Goal: Task Accomplishment & Management: Manage account settings

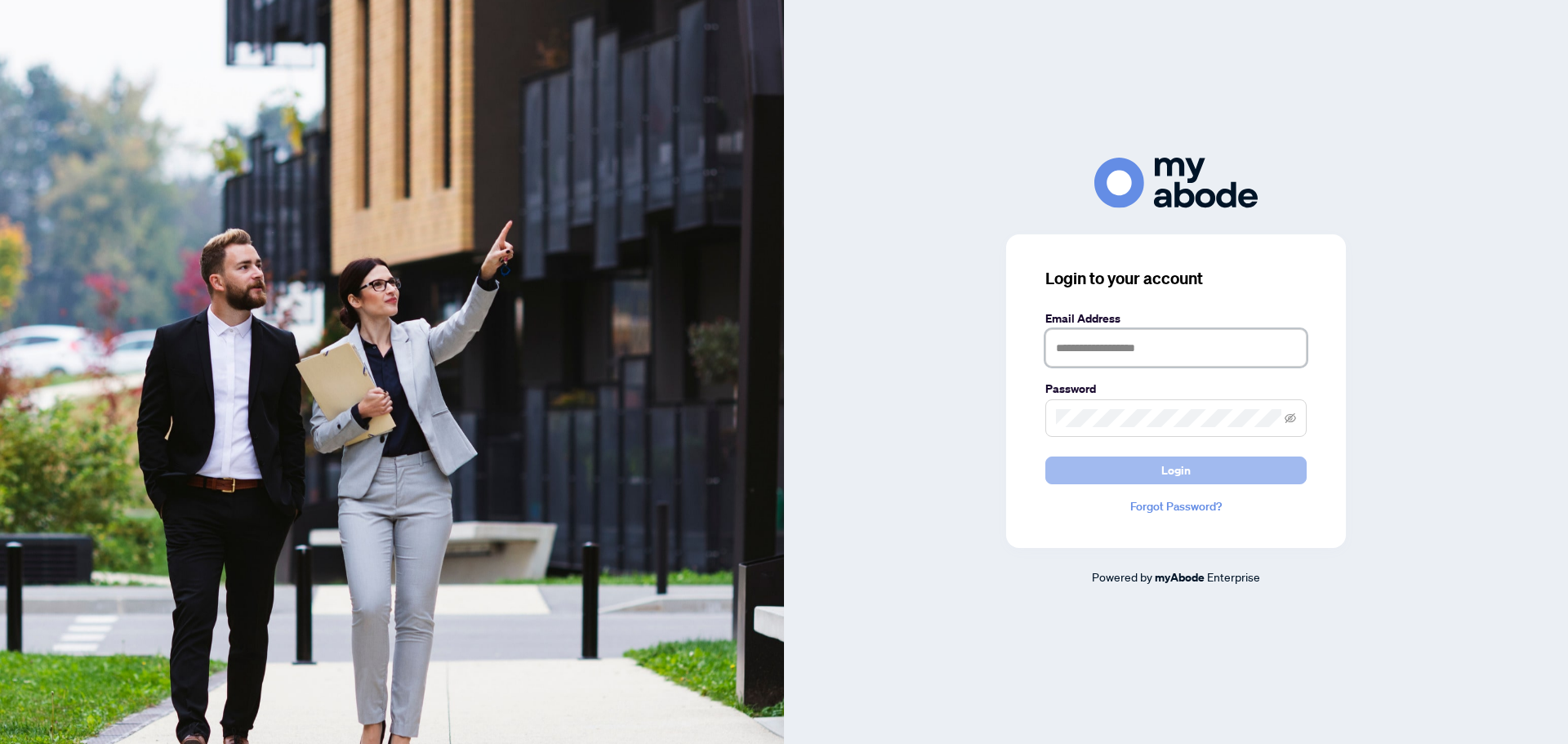
type input "**********"
click at [1174, 469] on span "Login" at bounding box center [1176, 470] width 30 height 26
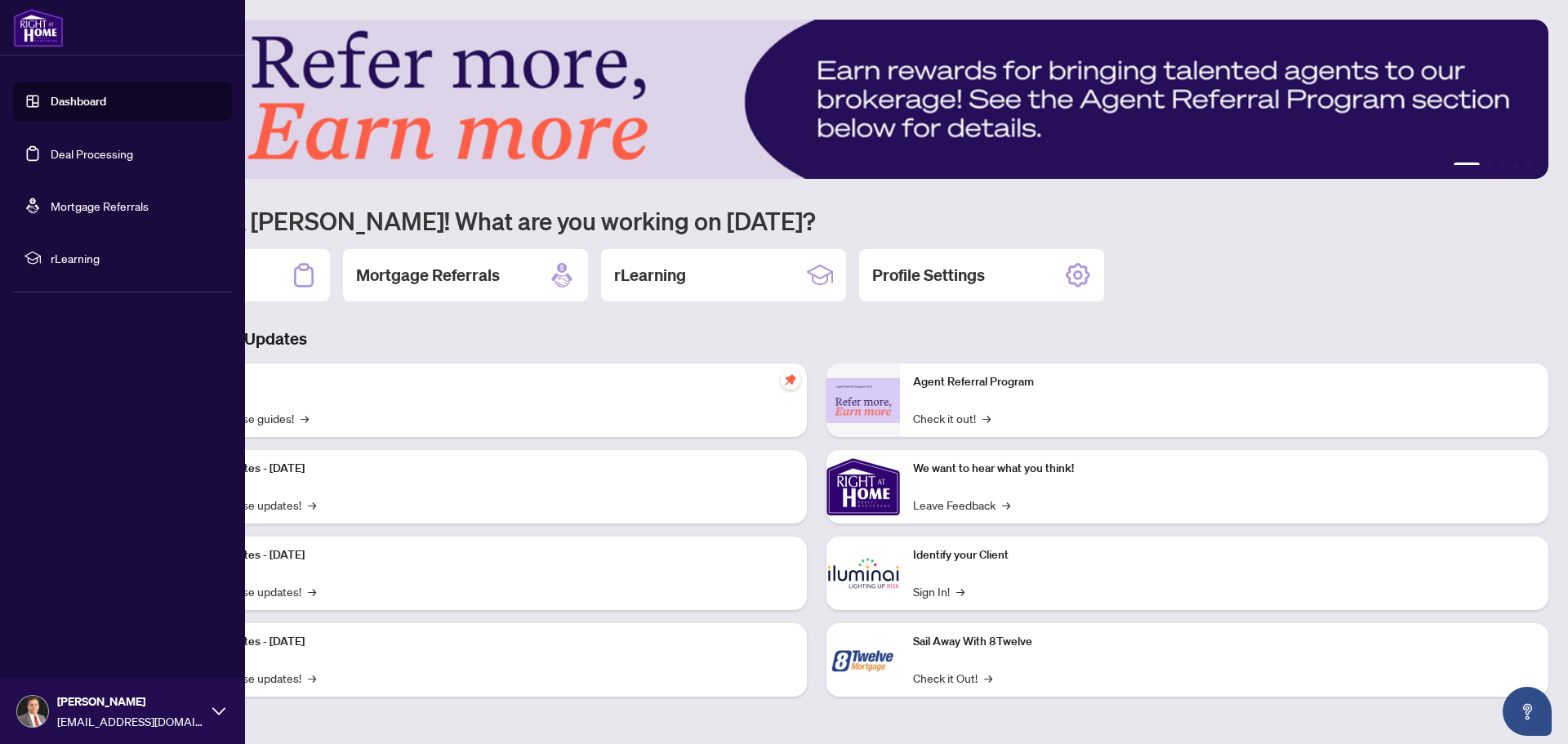
click at [62, 152] on link "Deal Processing" at bounding box center [92, 153] width 82 height 14
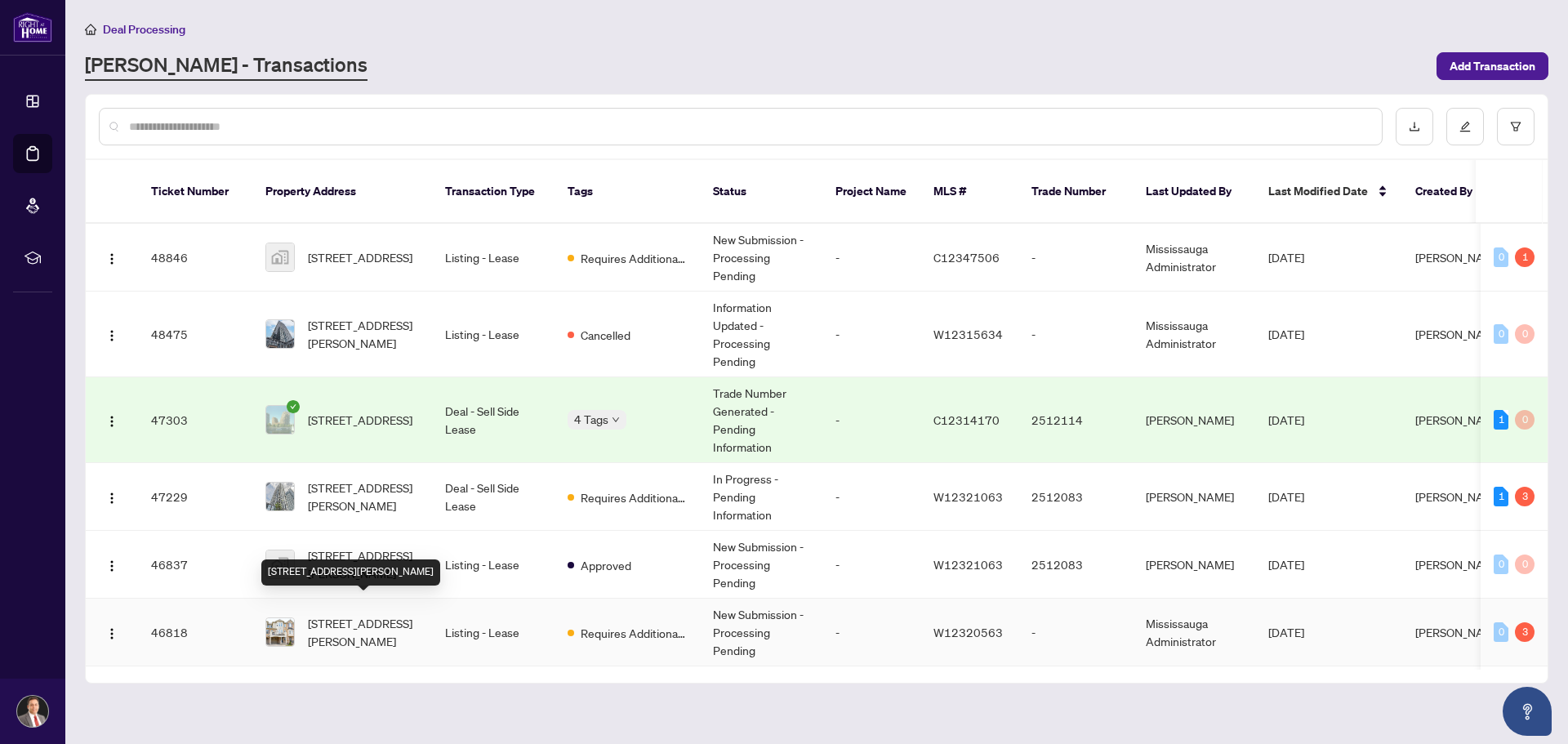
click at [347, 618] on span "[STREET_ADDRESS][PERSON_NAME]" at bounding box center [364, 632] width 111 height 36
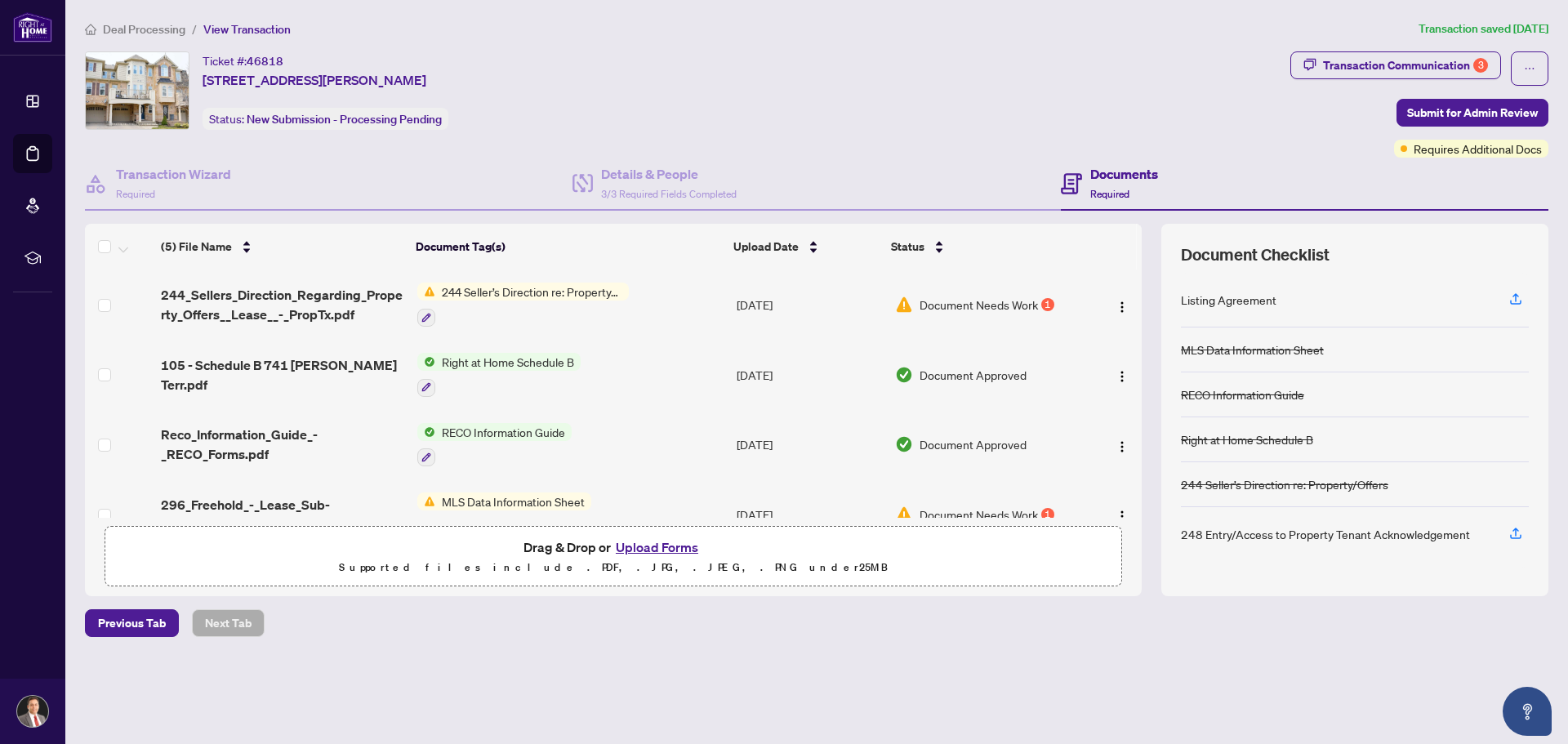
click at [634, 545] on button "Upload Forms" at bounding box center [657, 547] width 92 height 21
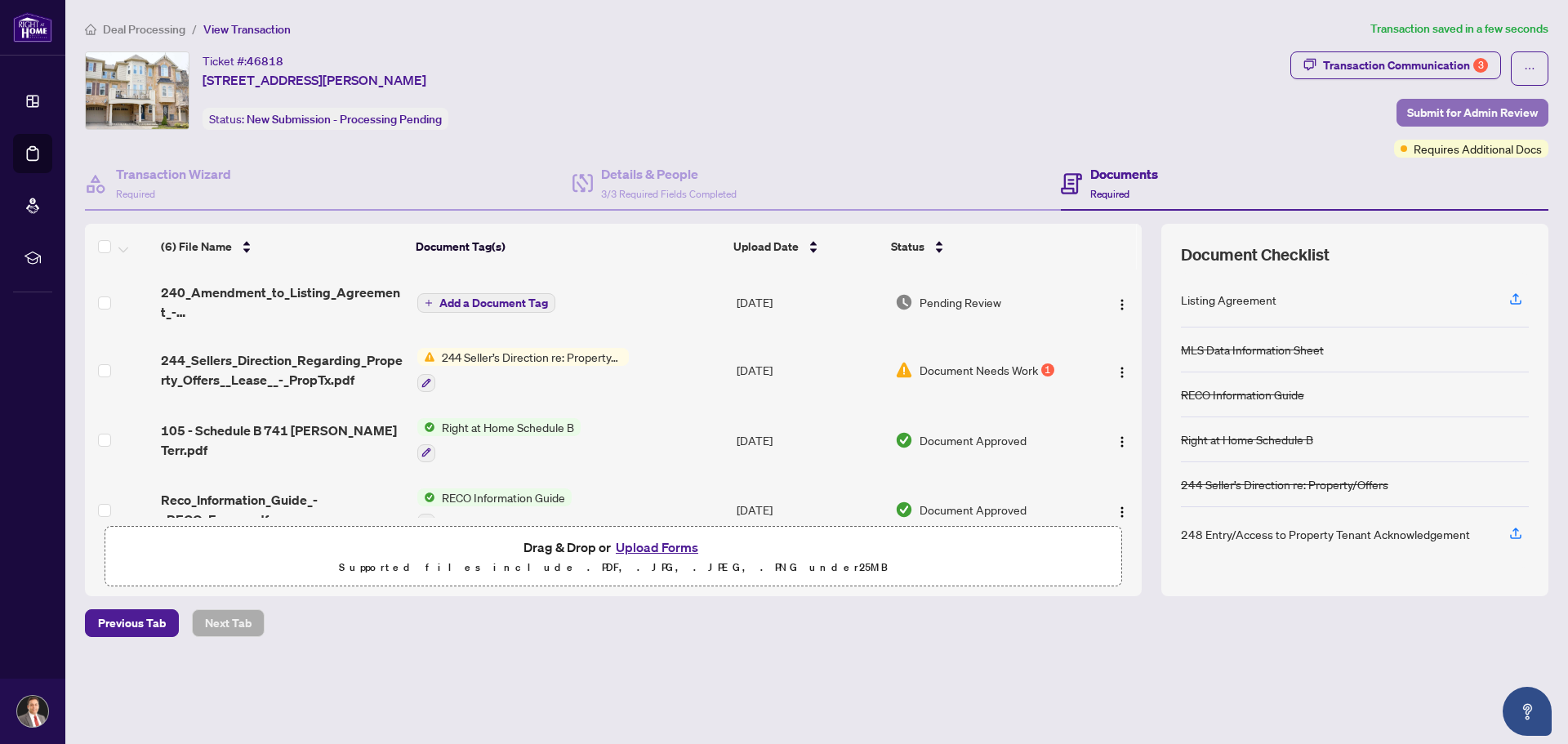
click at [1456, 113] on span "Submit for Admin Review" at bounding box center [1472, 112] width 130 height 26
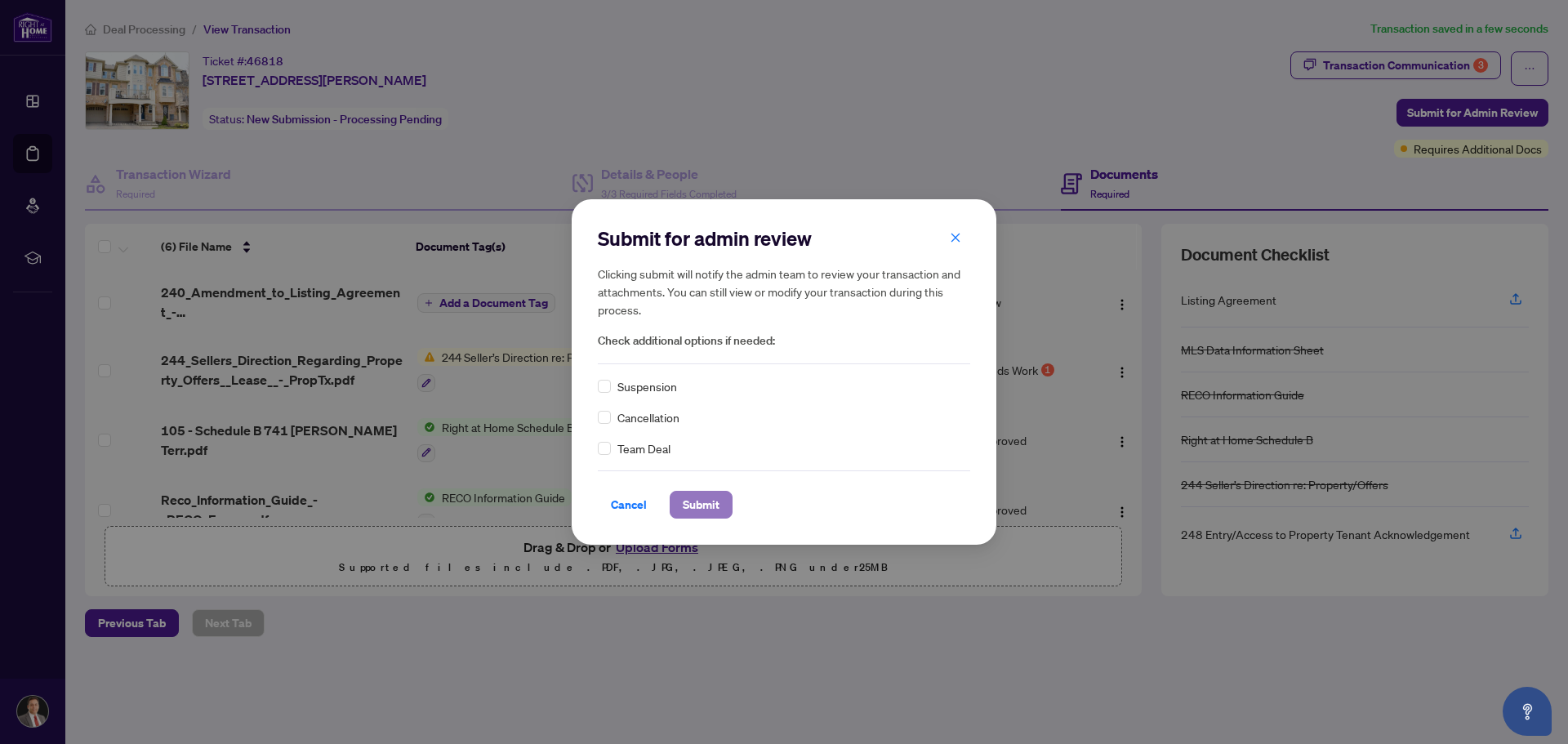
click at [699, 500] on span "Submit" at bounding box center [701, 504] width 36 height 26
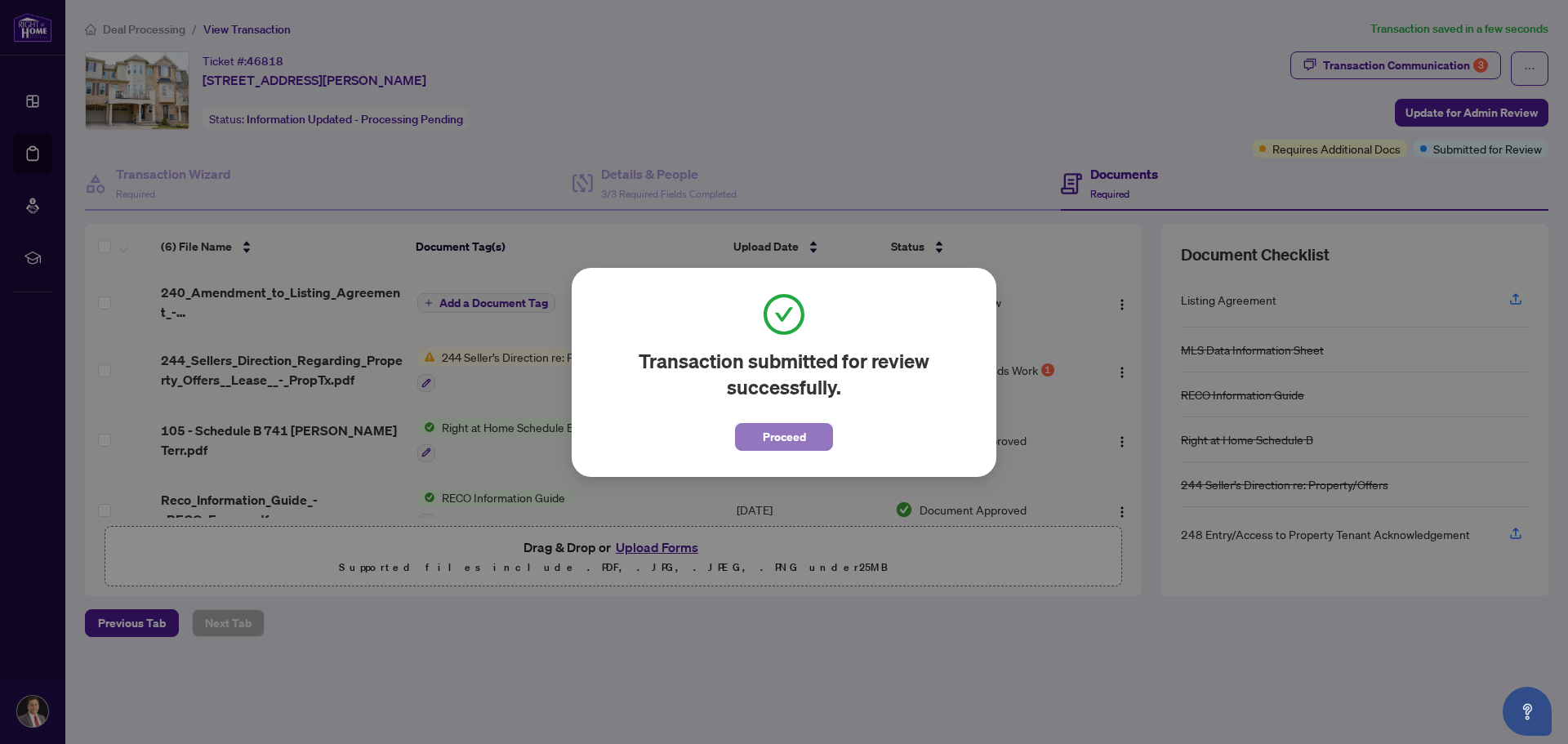
click at [790, 433] on span "Proceed" at bounding box center [784, 437] width 43 height 26
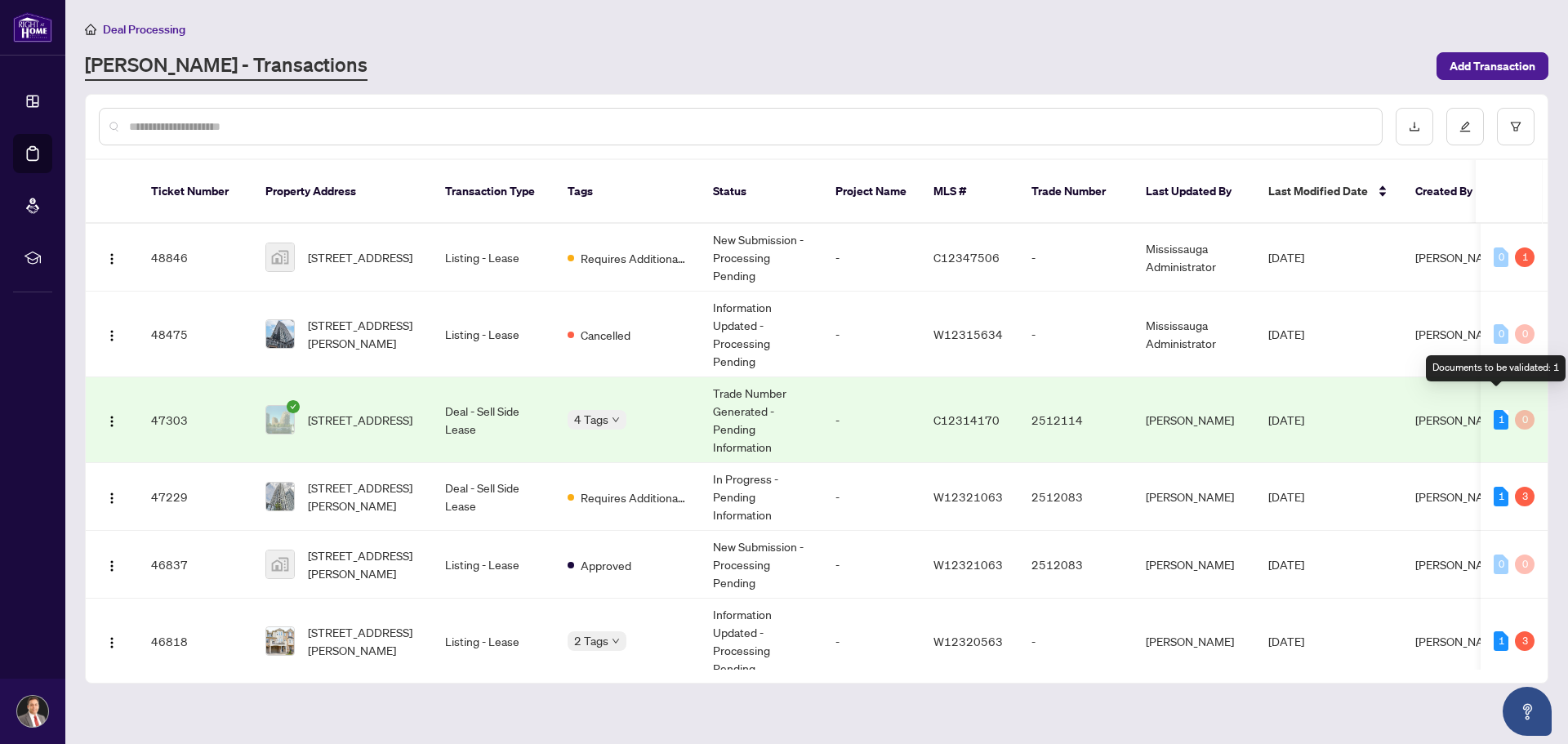
click at [1495, 410] on div "1" at bounding box center [1500, 419] width 14 height 19
click at [1345, 409] on td "[DATE]" at bounding box center [1329, 420] width 147 height 86
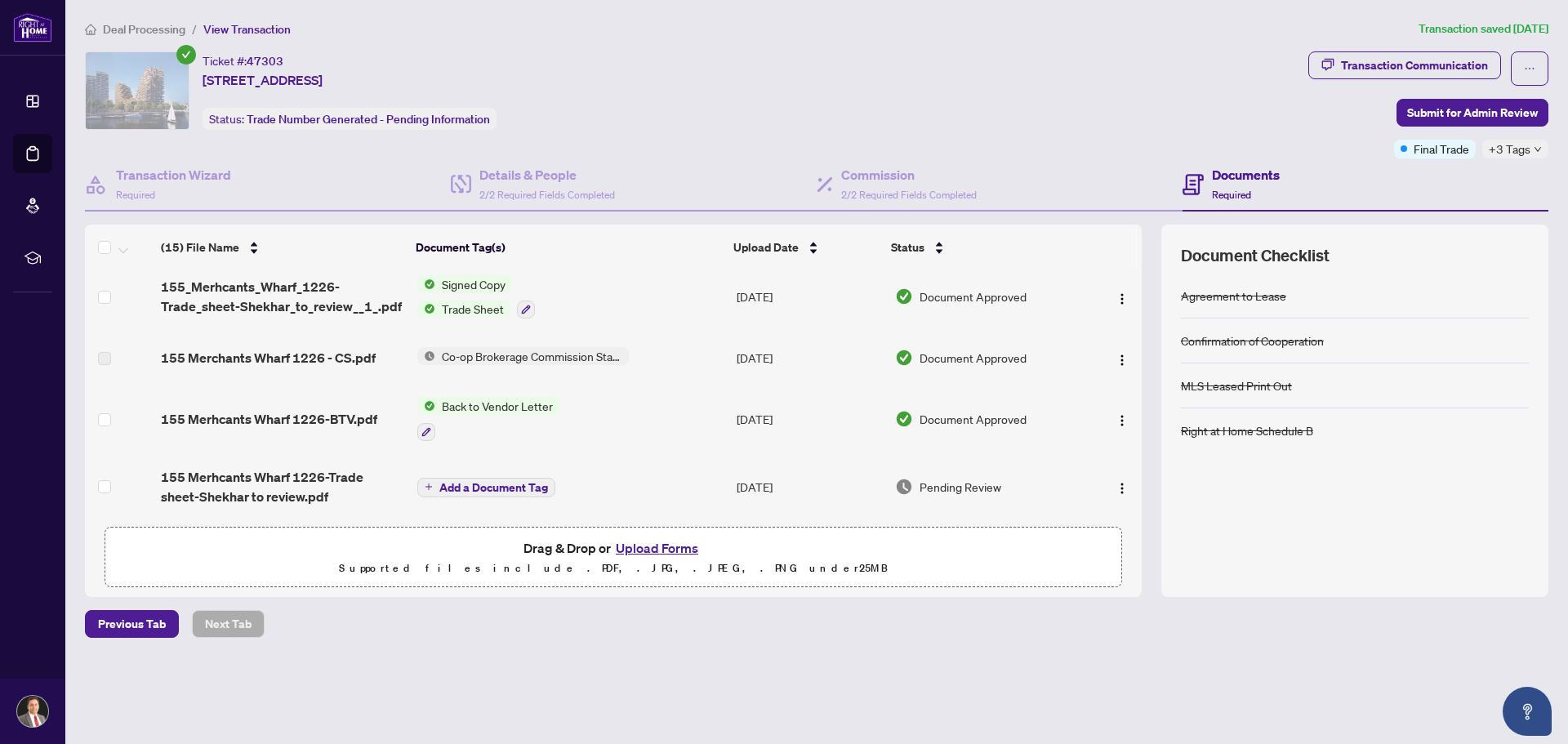
scroll to position [327, 0]
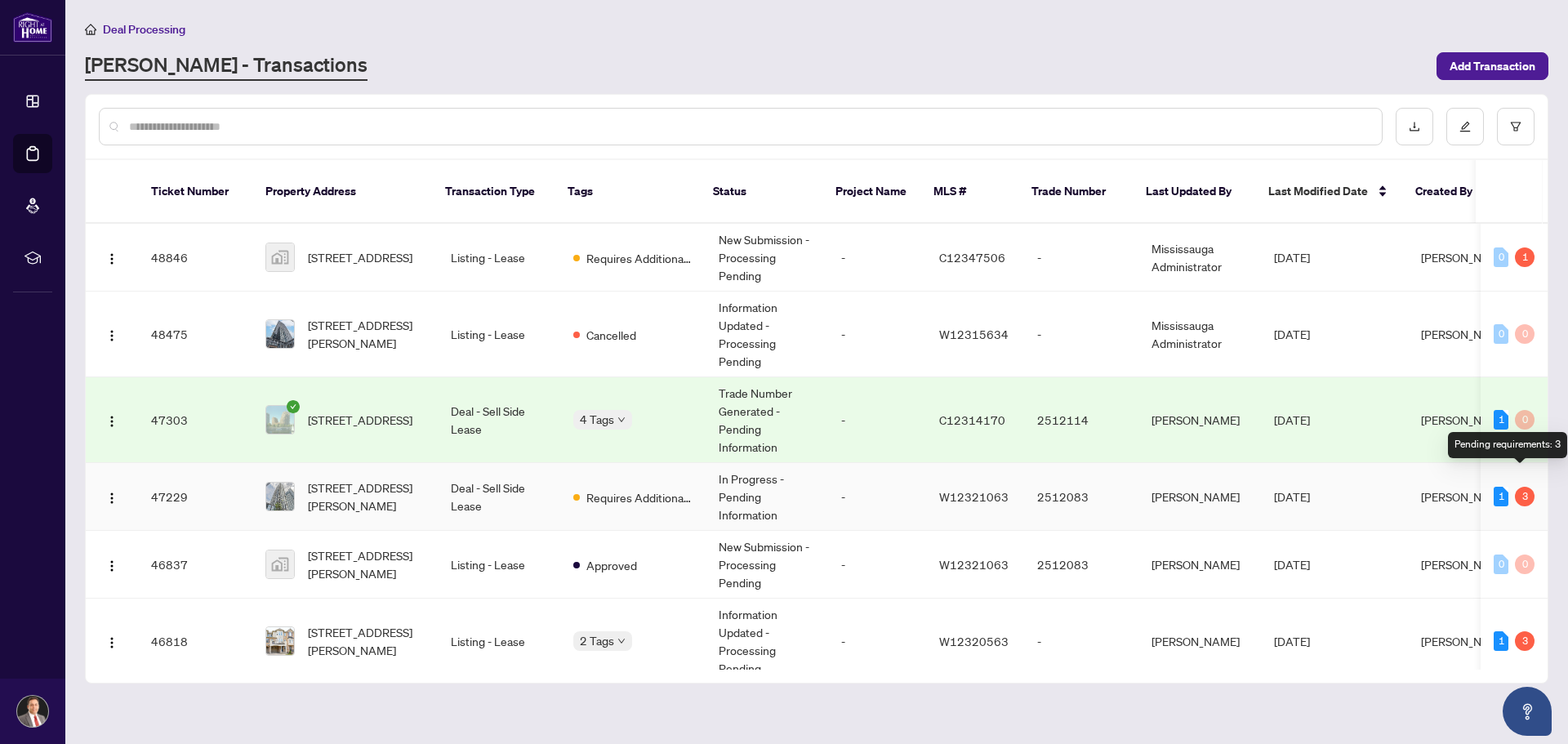
click at [1519, 486] on div "3" at bounding box center [1524, 496] width 19 height 19
click at [1514, 486] on div "3" at bounding box center [1524, 496] width 19 height 19
click at [1289, 489] on span "[DATE]" at bounding box center [1292, 496] width 36 height 14
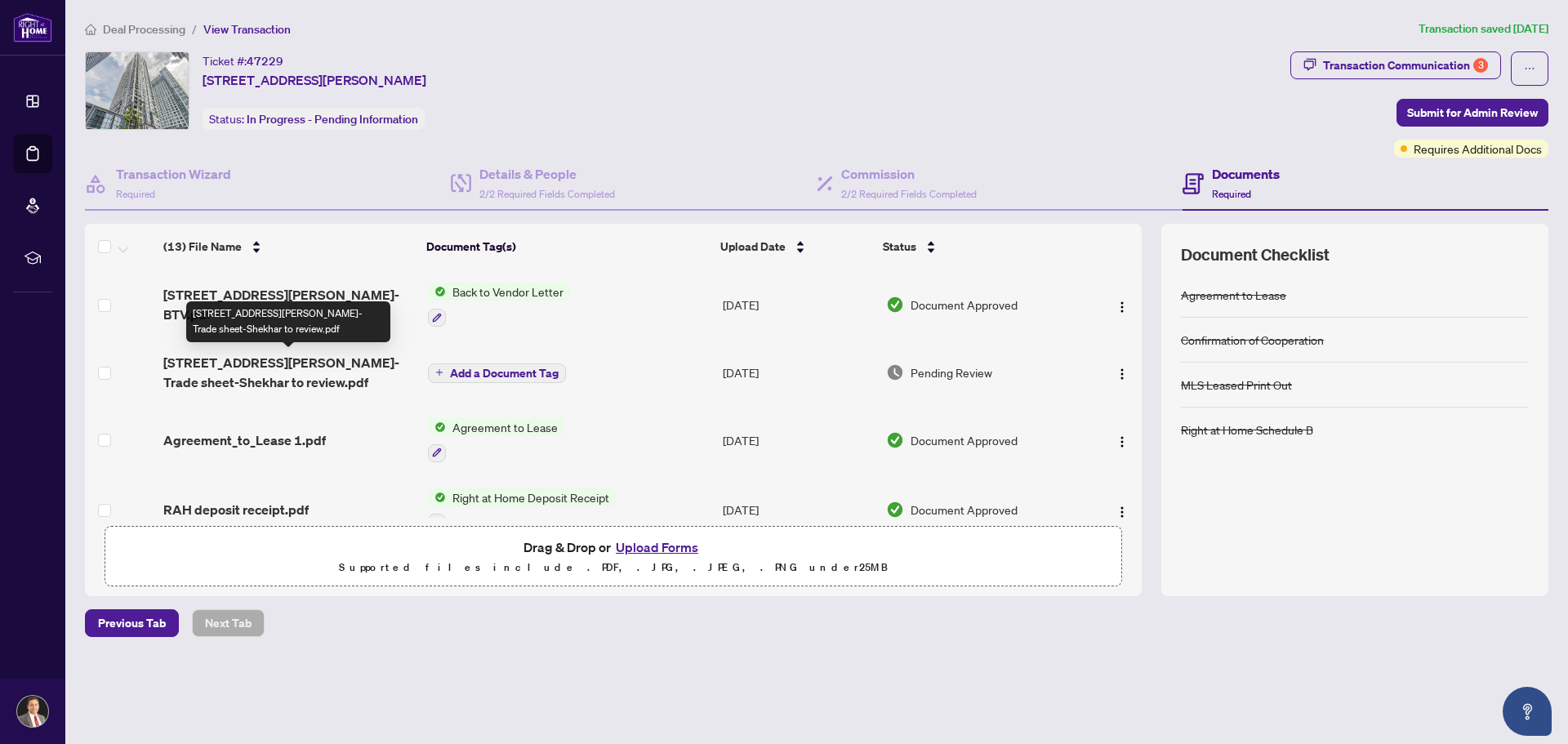
click at [231, 358] on span "[STREET_ADDRESS][PERSON_NAME]-Trade sheet-Shekhar to review.pdf" at bounding box center [289, 372] width 251 height 39
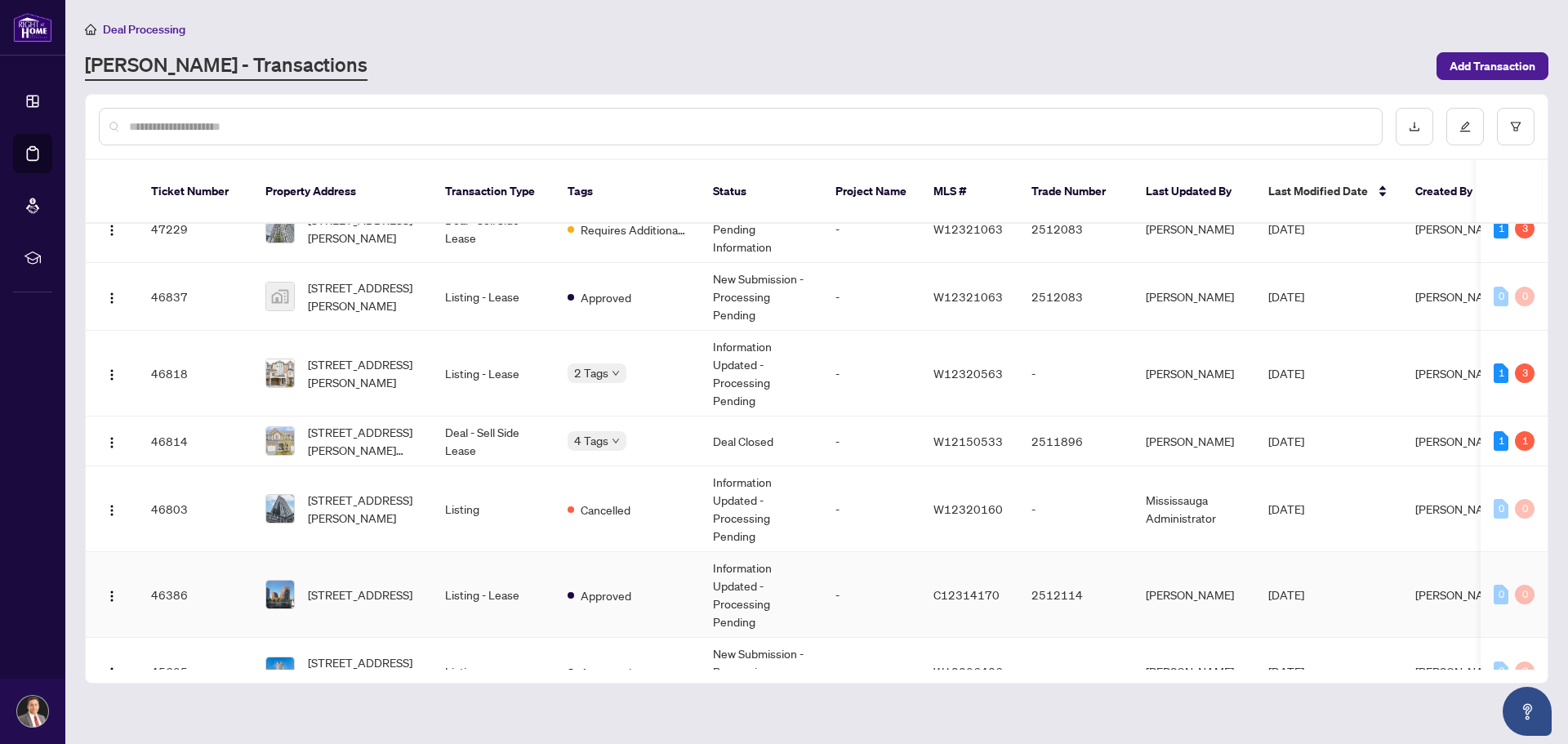
scroll to position [245, 0]
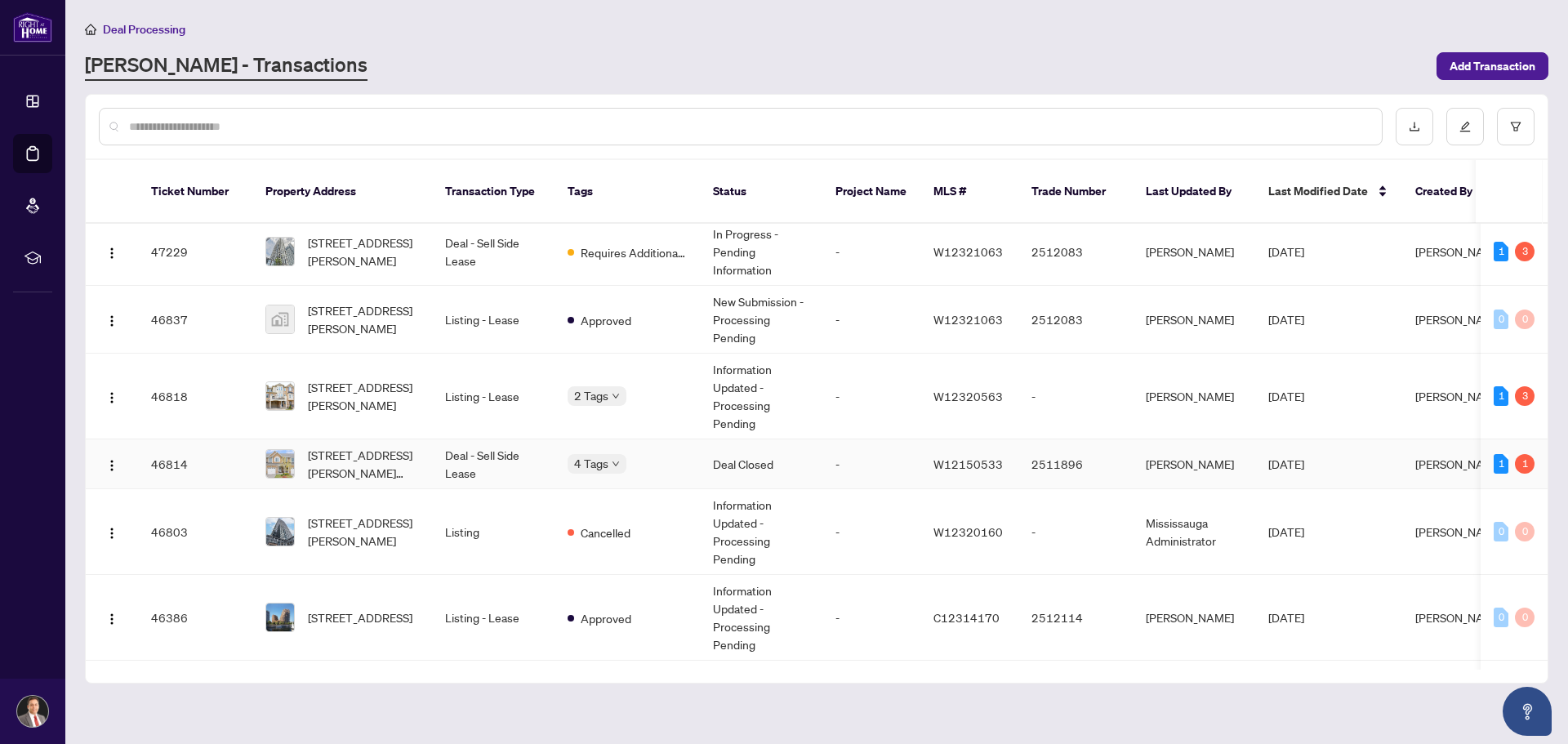
click at [569, 444] on body "Dashboard Deal Processing Mortgage Referrals rLearning [PERSON_NAME] [PERSON_NA…" at bounding box center [784, 372] width 1568 height 744
click at [491, 440] on td "Deal - Sell Side Lease" at bounding box center [493, 464] width 123 height 50
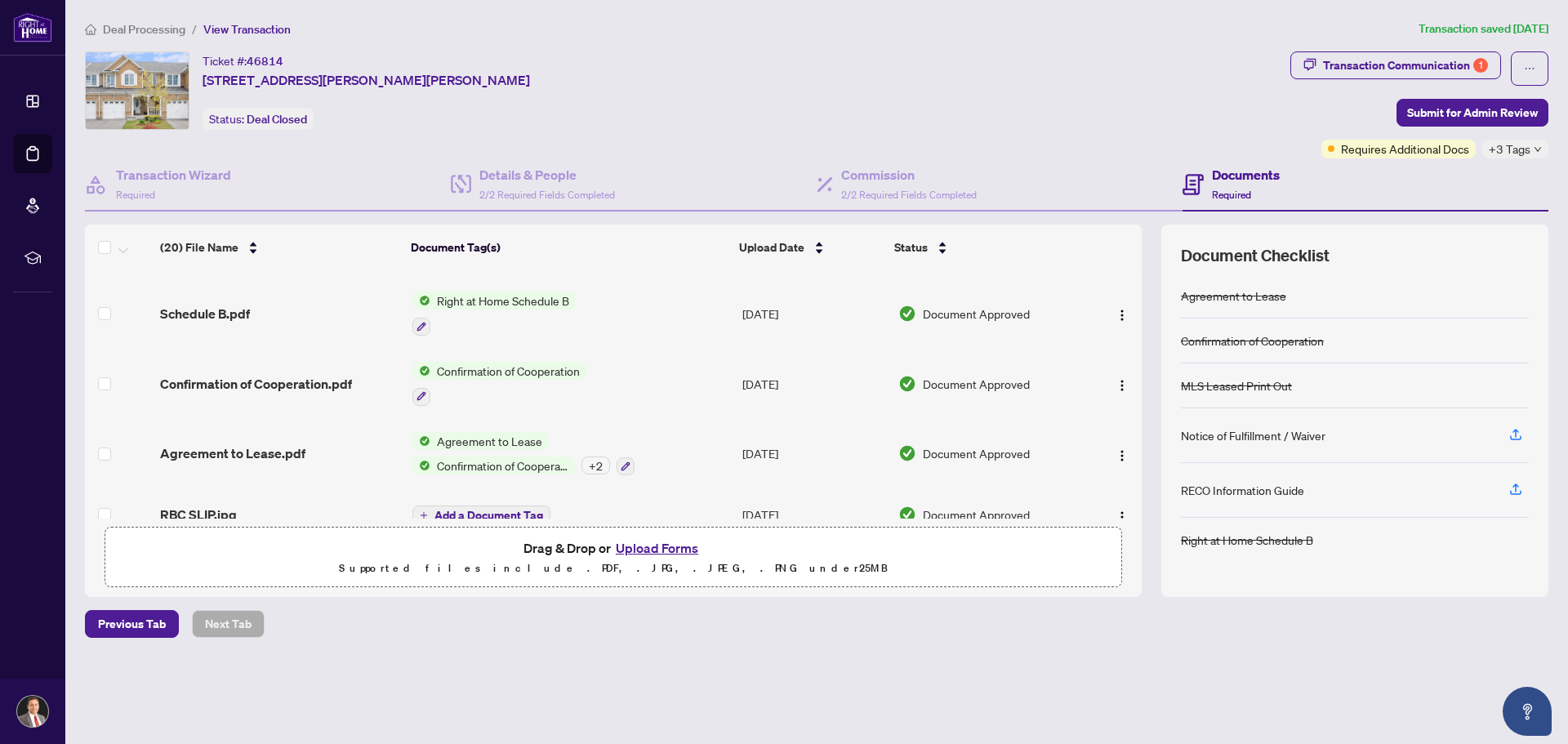
scroll to position [1085, 0]
